Goal: Book appointment/travel/reservation

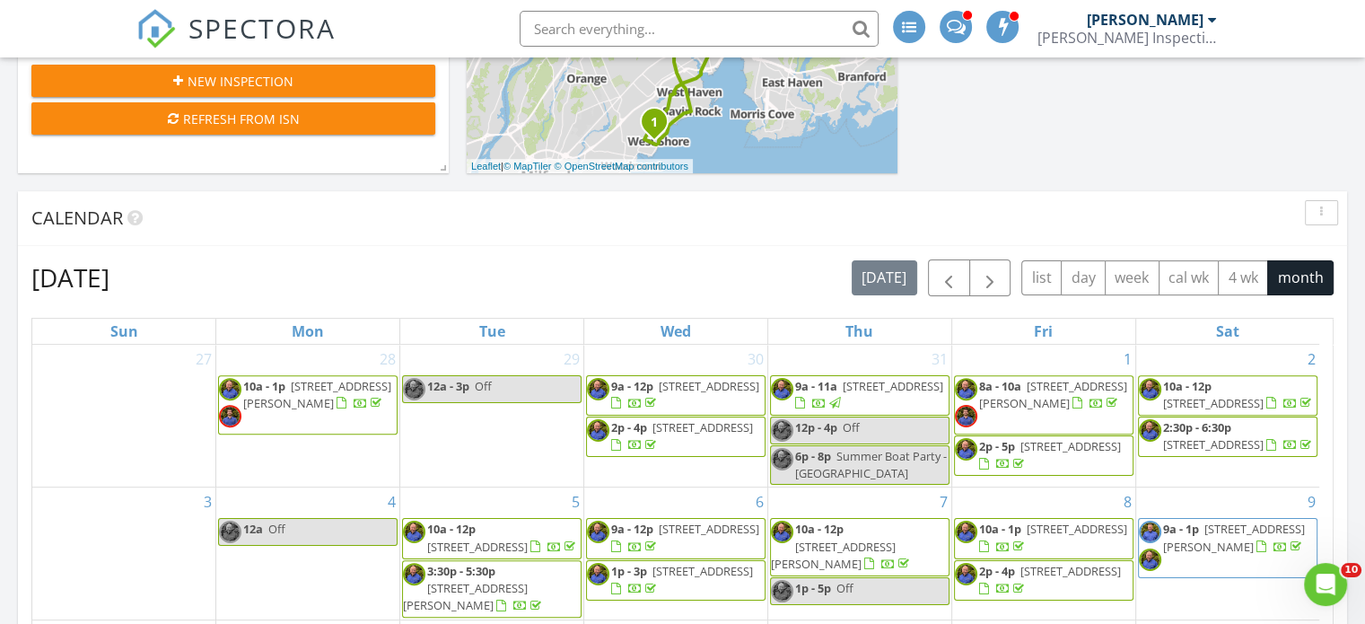
scroll to position [538, 0]
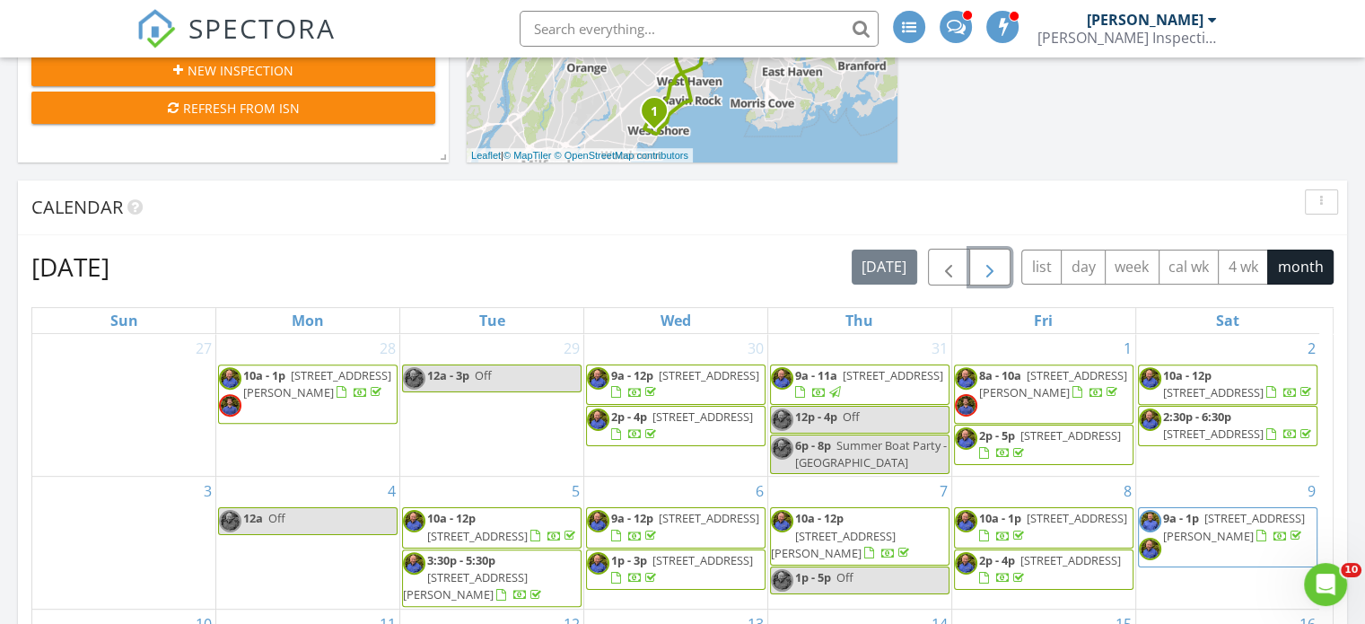
click at [995, 266] on span "button" at bounding box center [990, 268] width 22 height 22
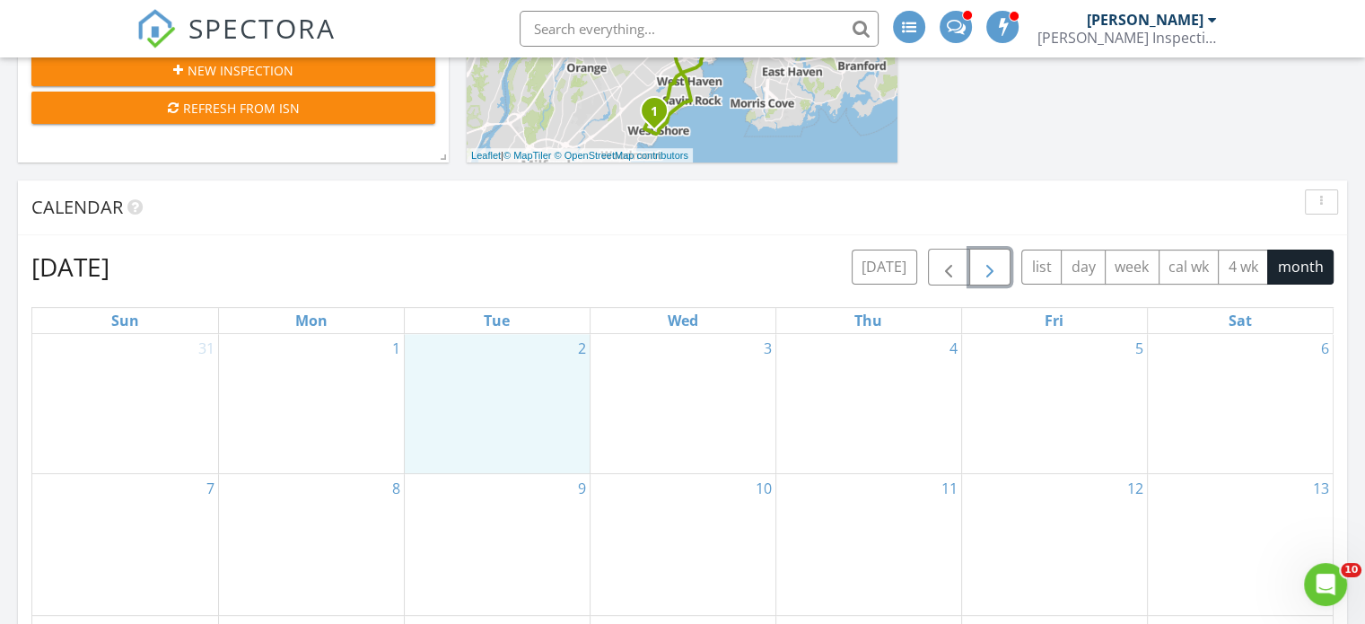
click at [517, 386] on div "2" at bounding box center [497, 404] width 185 height 140
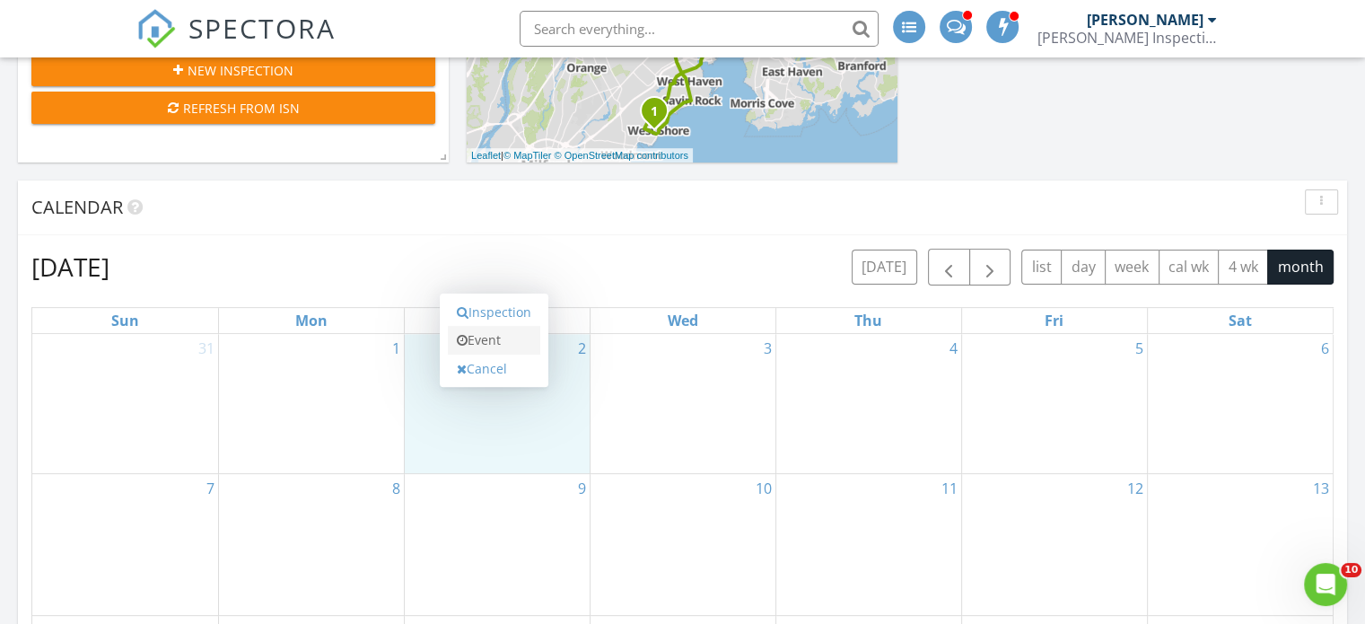
click at [507, 335] on link "Event" at bounding box center [494, 340] width 92 height 29
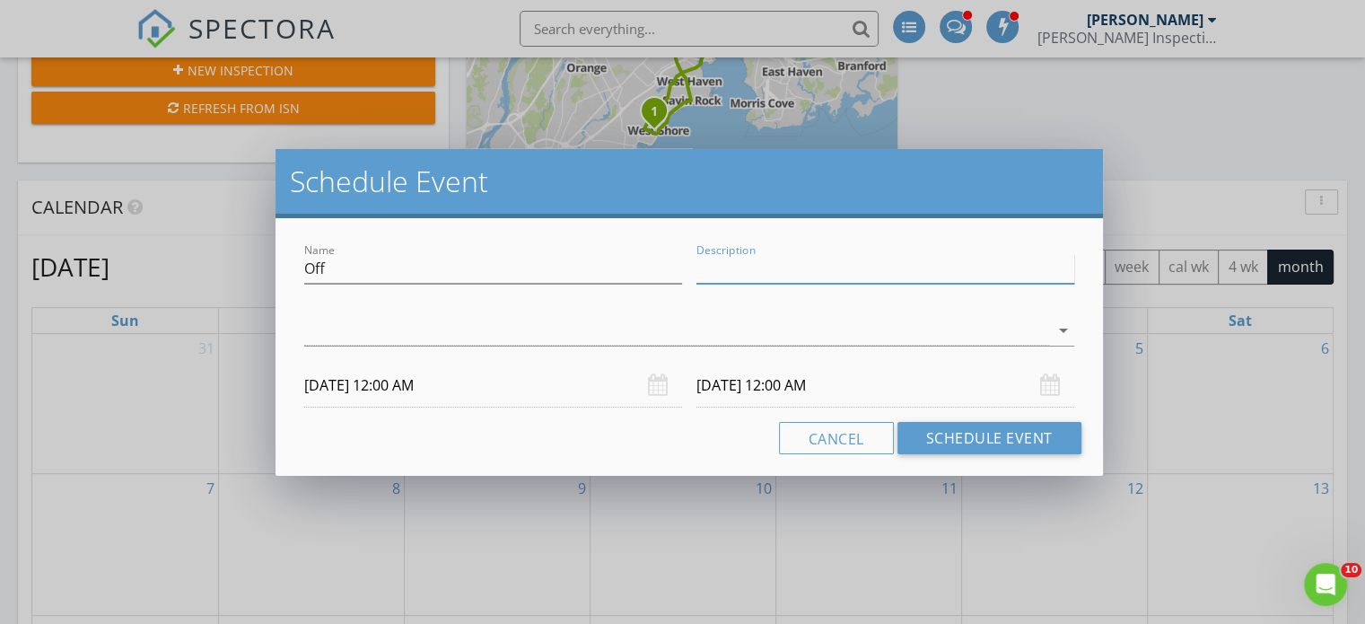
click at [800, 265] on input "Description" at bounding box center [885, 269] width 378 height 30
type input "Appointment"
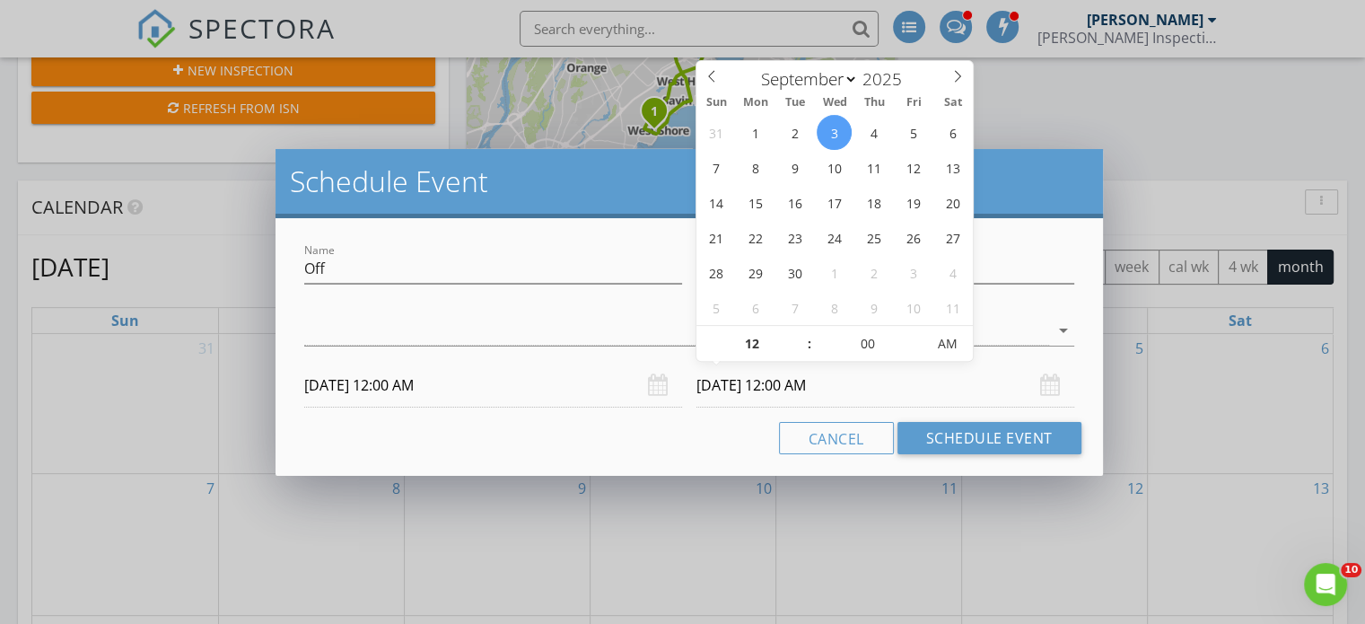
click at [781, 393] on input "09/03/2025 12:00 AM" at bounding box center [885, 385] width 378 height 44
type input "09/02/2025 12:00 AM"
type input "01"
click at [798, 331] on span at bounding box center [800, 335] width 13 height 18
type input "09/02/2025 1:00 PM"
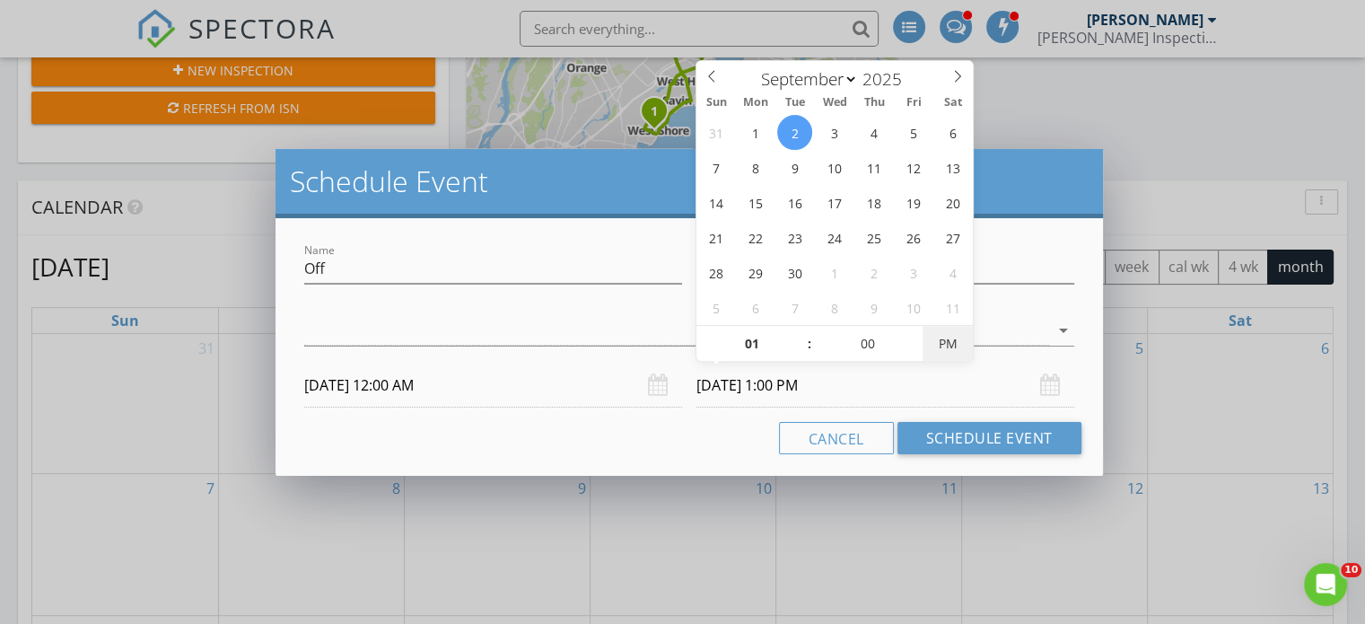
click at [939, 340] on span "PM" at bounding box center [946, 344] width 49 height 36
click at [1092, 370] on div "Name Off Description Appointment check_box_outline_blank Rob Barakat check_box_…" at bounding box center [688, 347] width 827 height 258
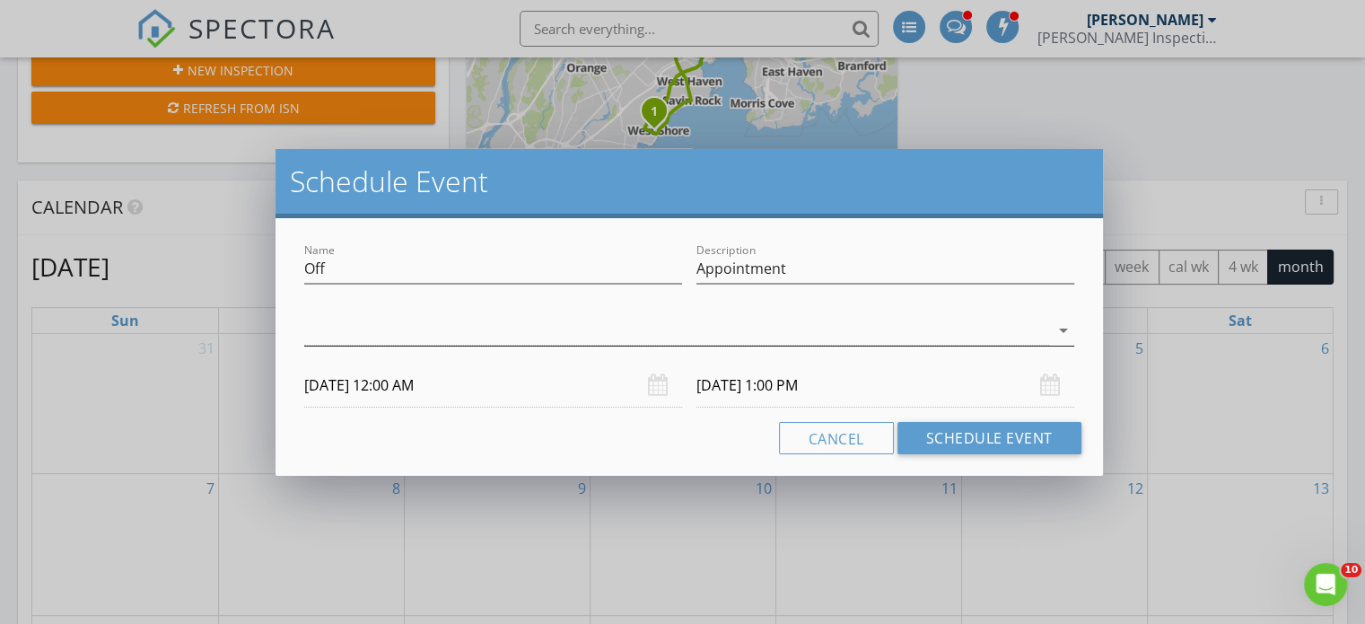
click at [1065, 329] on icon "arrow_drop_down" at bounding box center [1064, 330] width 22 height 22
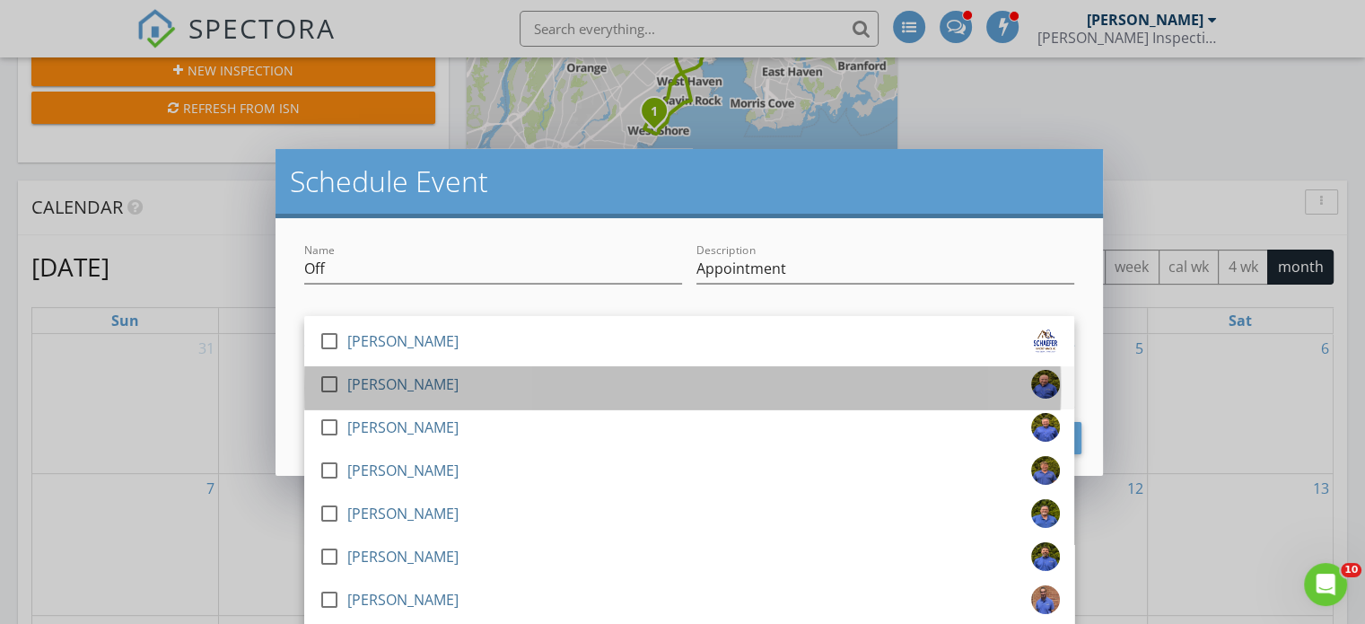
click at [397, 383] on div "[PERSON_NAME]" at bounding box center [402, 384] width 111 height 29
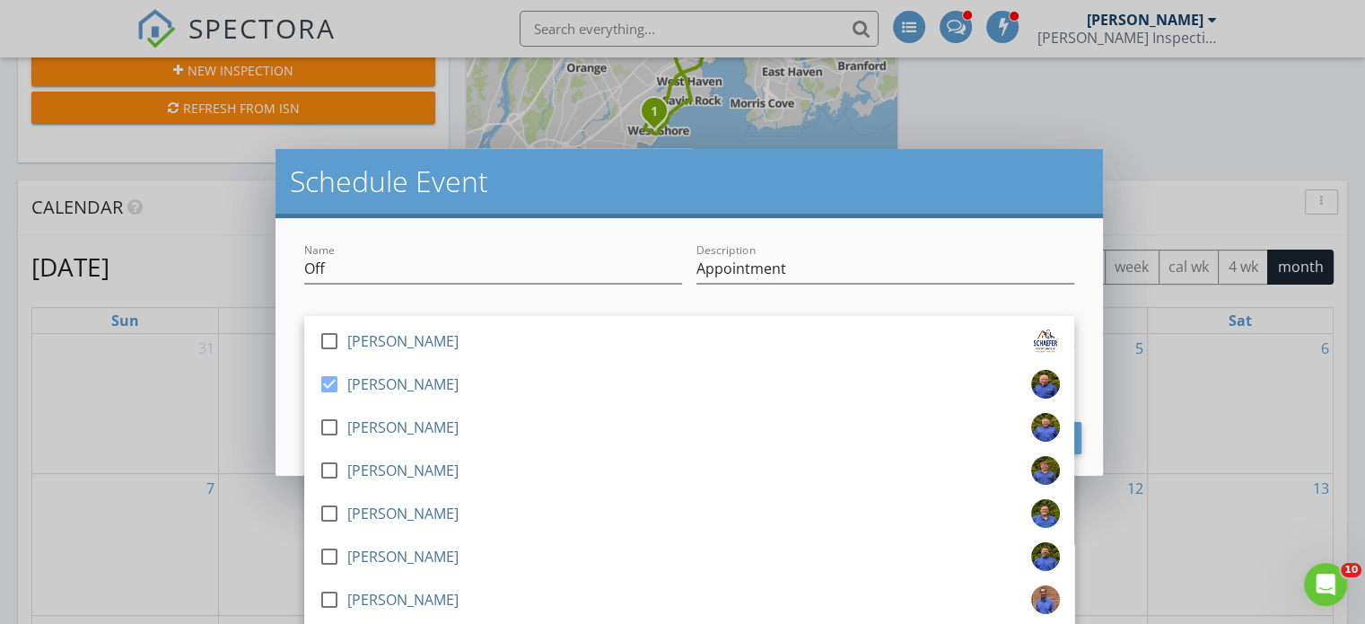
click at [1081, 295] on div "Name Off Description Appointment check_box_outline_blank Rob Barakat check_box …" at bounding box center [688, 347] width 827 height 258
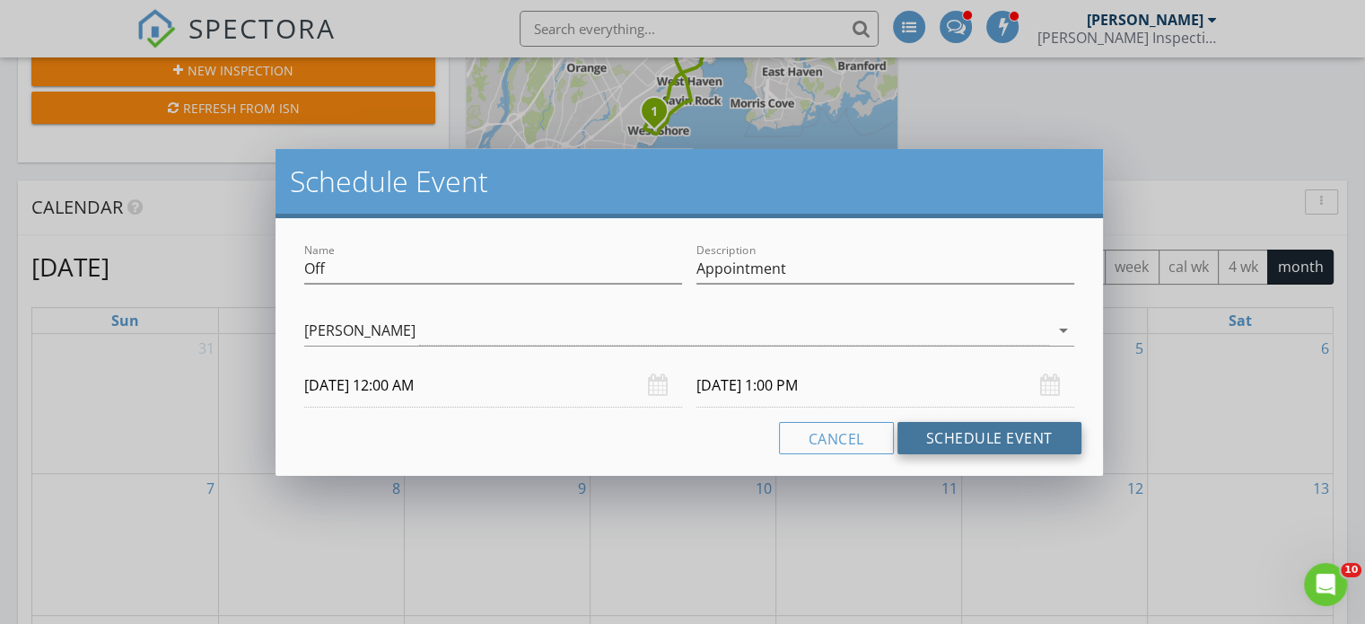
click at [980, 435] on button "Schedule Event" at bounding box center [989, 438] width 184 height 32
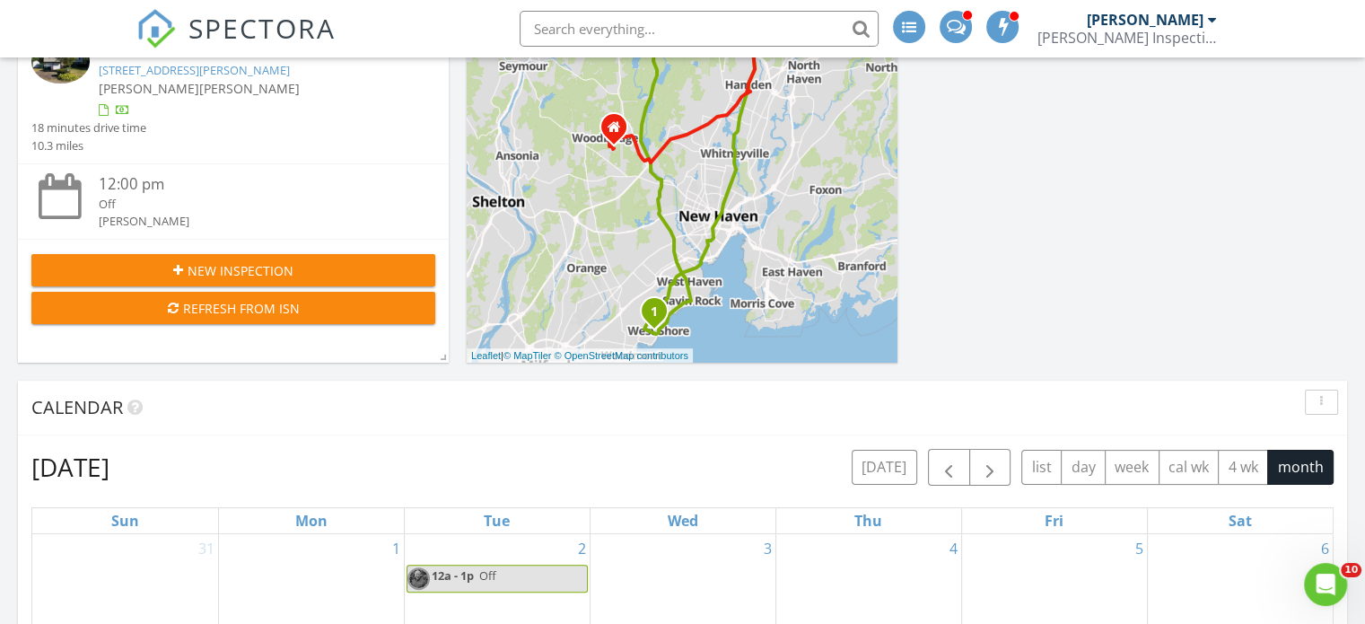
scroll to position [0, 0]
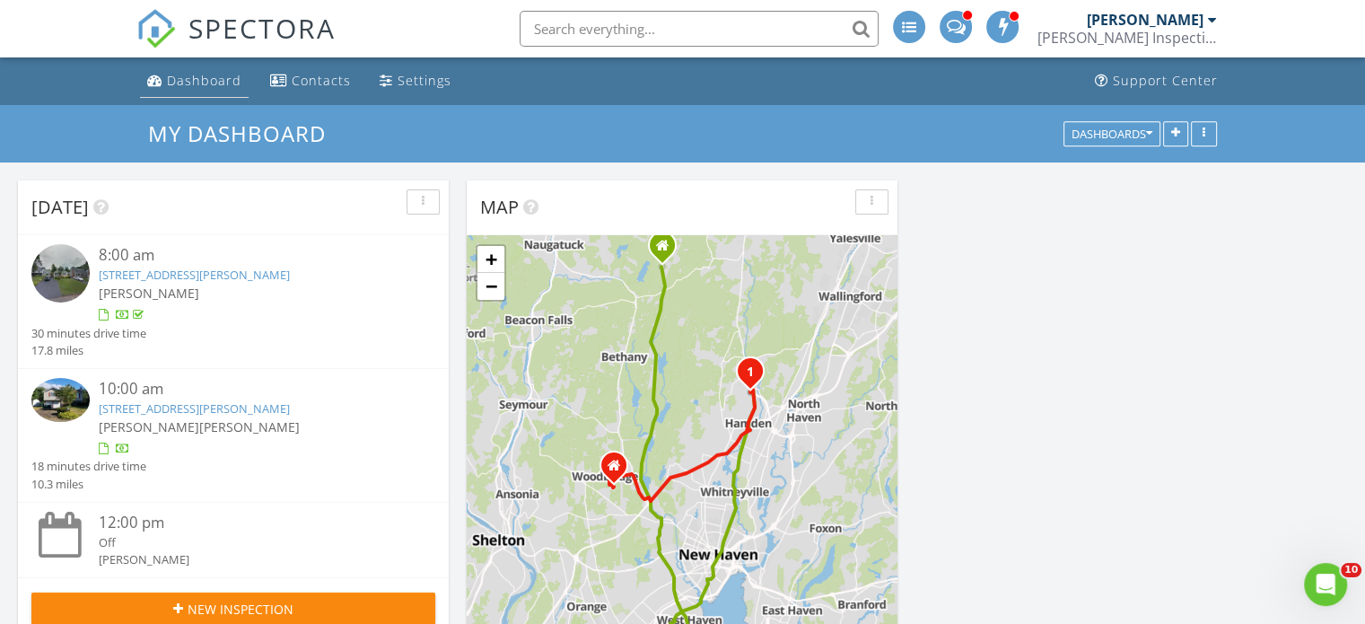
click at [222, 80] on div "Dashboard" at bounding box center [204, 80] width 74 height 17
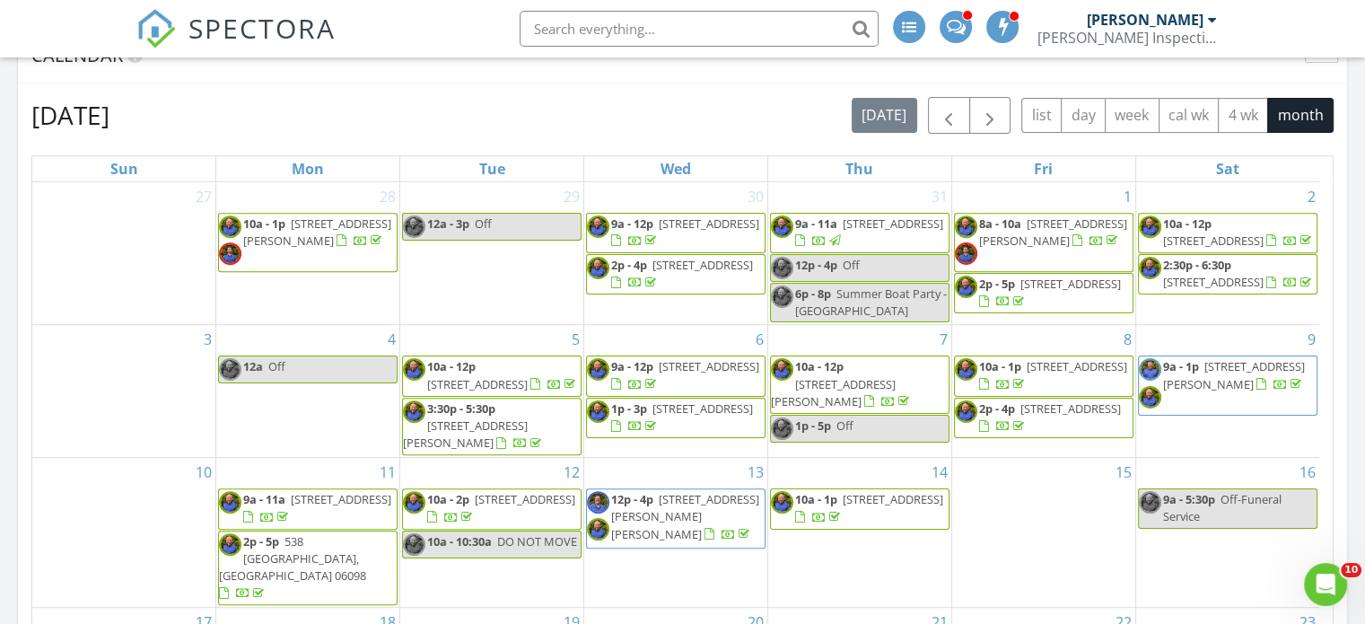
scroll to position [987, 0]
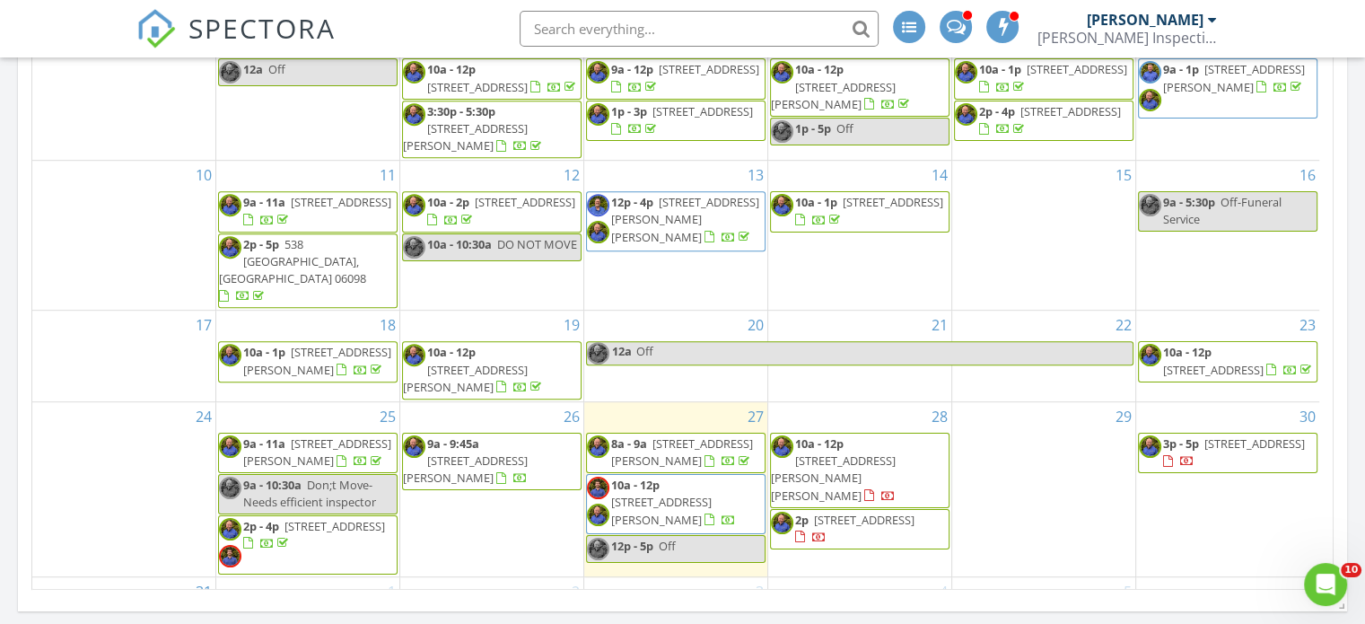
click at [860, 452] on span "181 Railtree Hill Rd, Woodbury 06798" at bounding box center [833, 477] width 125 height 50
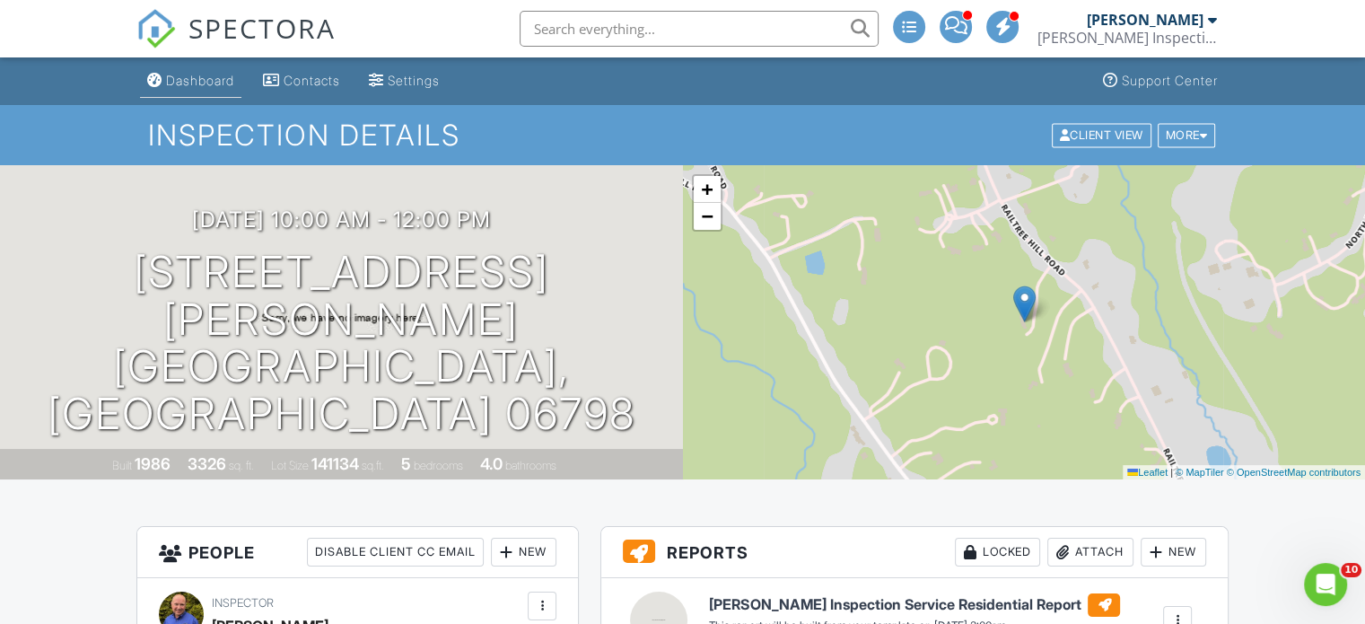
click at [214, 74] on div "Dashboard" at bounding box center [200, 80] width 68 height 15
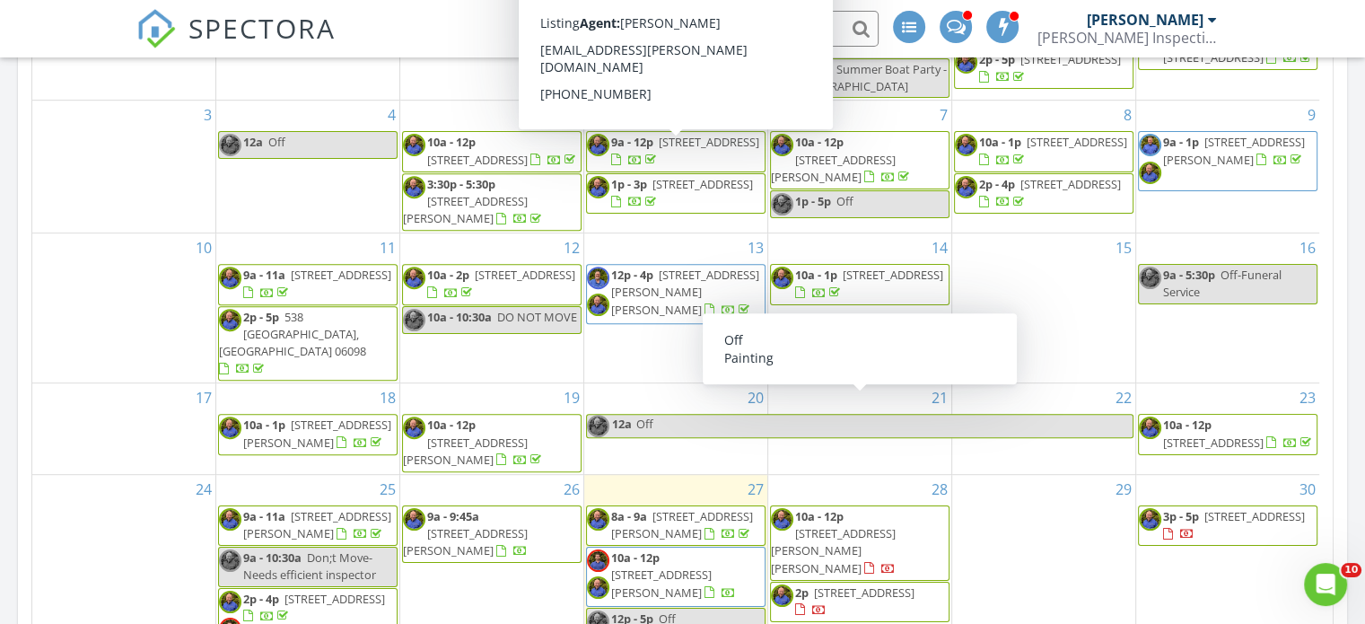
scroll to position [26, 0]
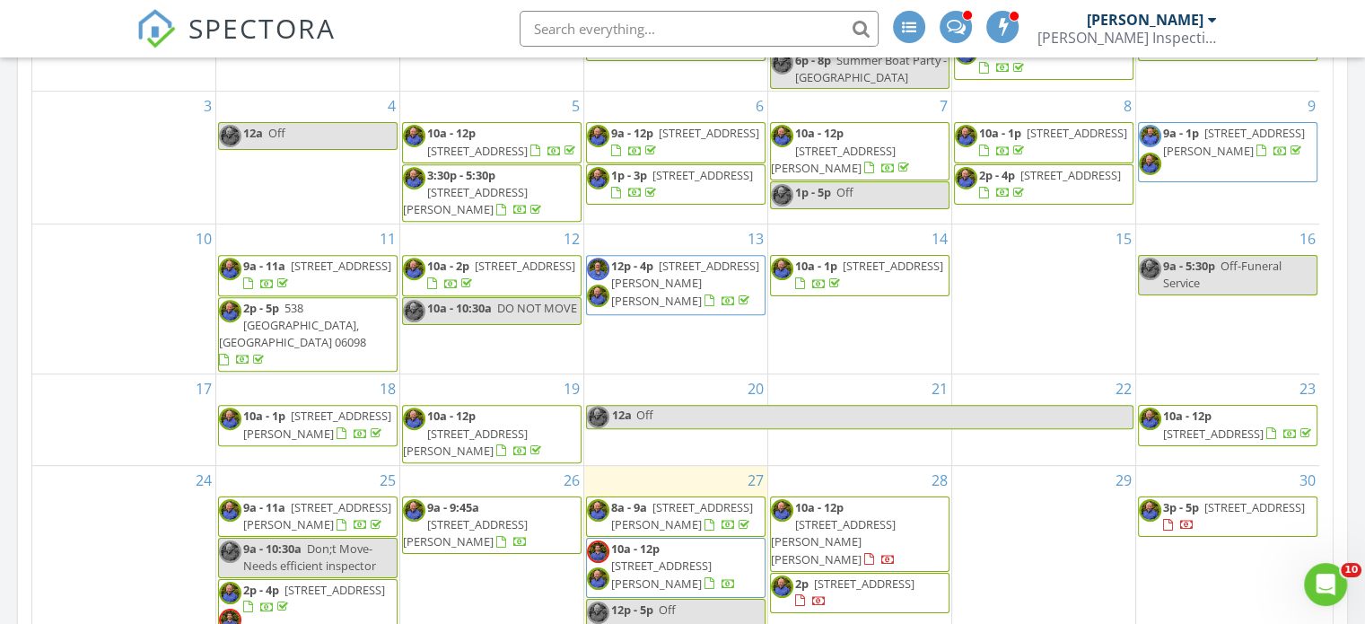
click at [896, 516] on span "[STREET_ADDRESS][PERSON_NAME][PERSON_NAME]" at bounding box center [833, 541] width 125 height 50
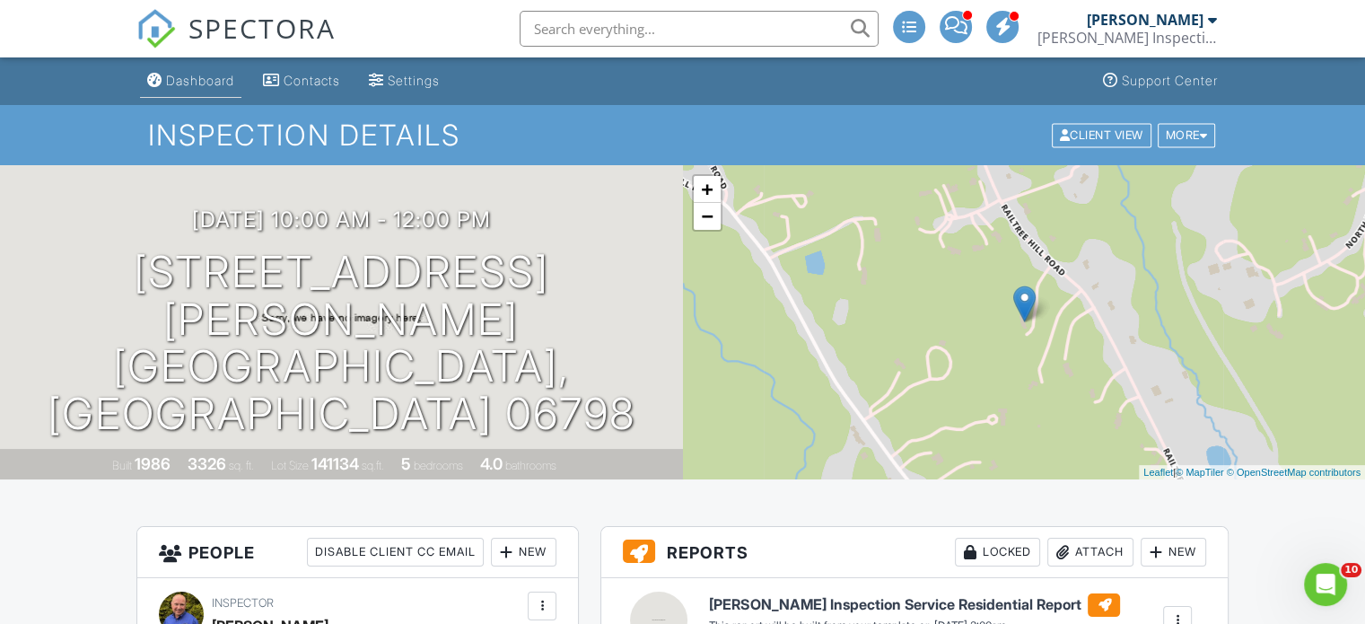
click at [212, 78] on div "Dashboard" at bounding box center [200, 80] width 68 height 15
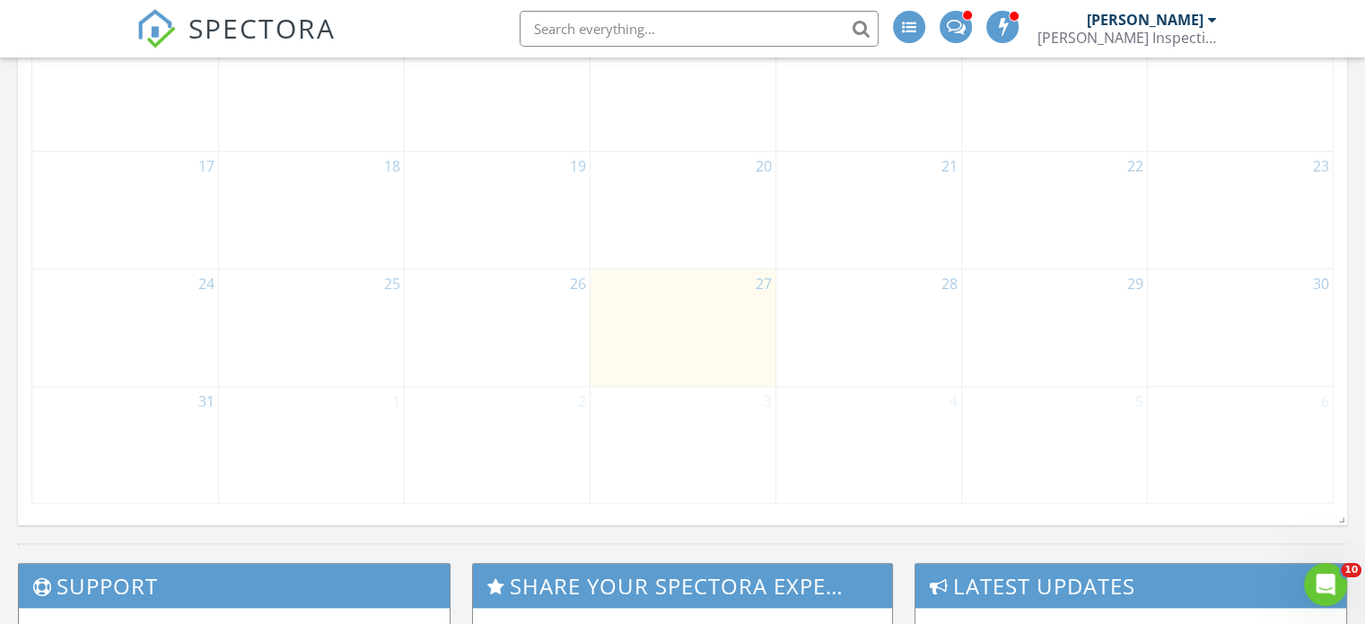
scroll to position [1077, 0]
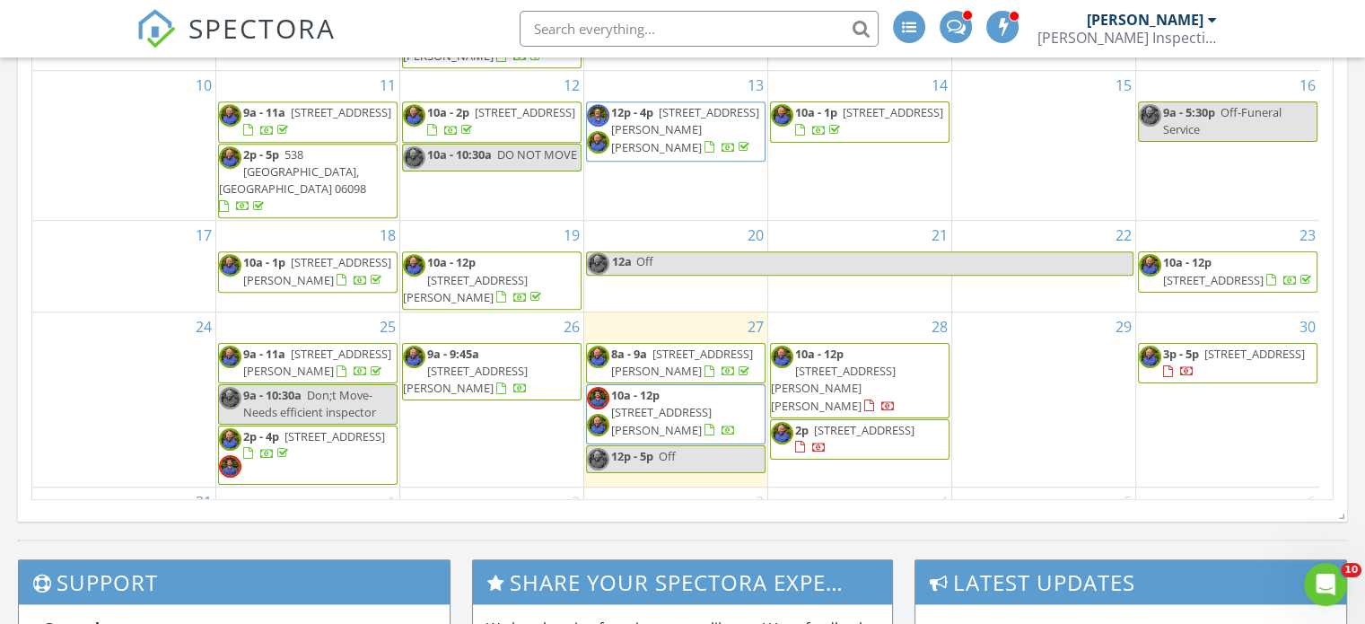
click at [826, 345] on span "10a - 12p" at bounding box center [819, 353] width 48 height 16
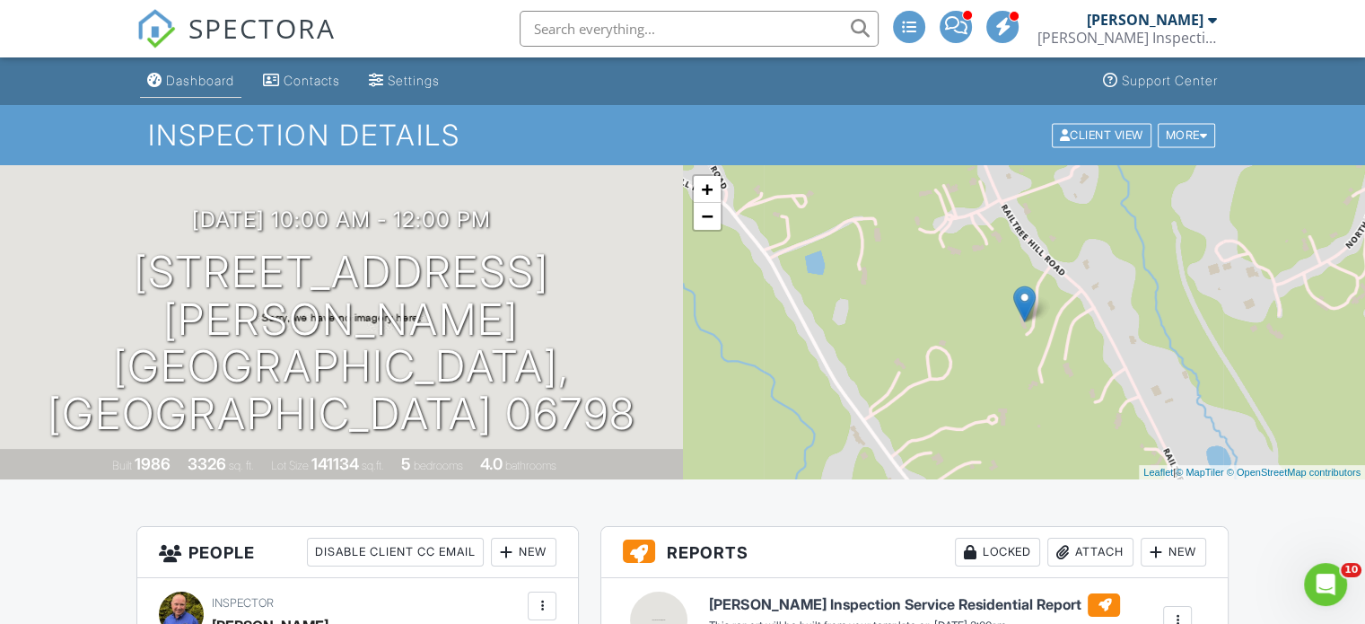
click at [201, 87] on div "Dashboard" at bounding box center [200, 80] width 68 height 15
